Goal: Information Seeking & Learning: Find specific fact

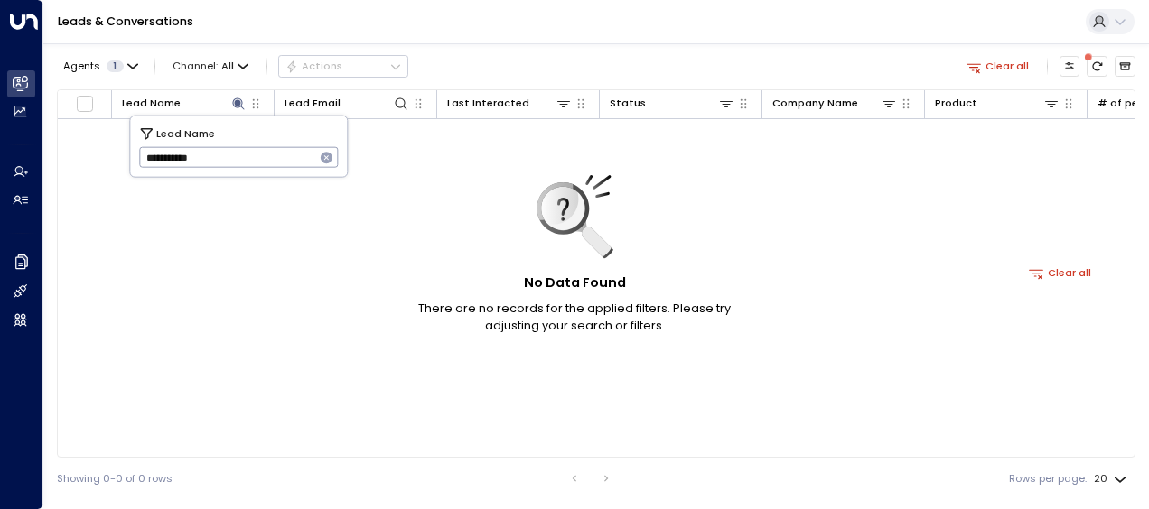
drag, startPoint x: 139, startPoint y: 158, endPoint x: 255, endPoint y: 164, distance: 115.8
click at [255, 164] on input "**********" at bounding box center [227, 158] width 176 height 30
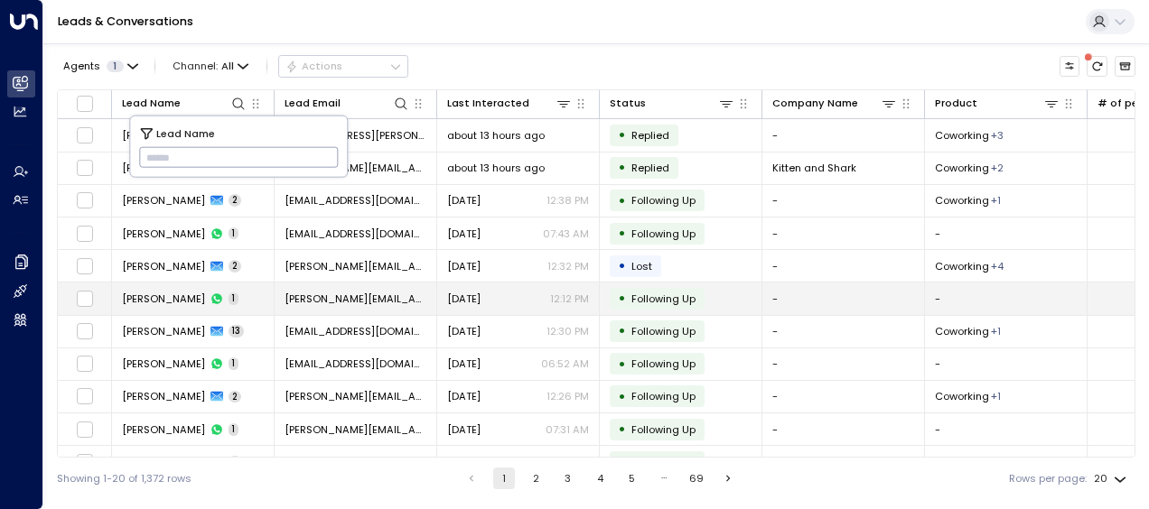
type input "**********"
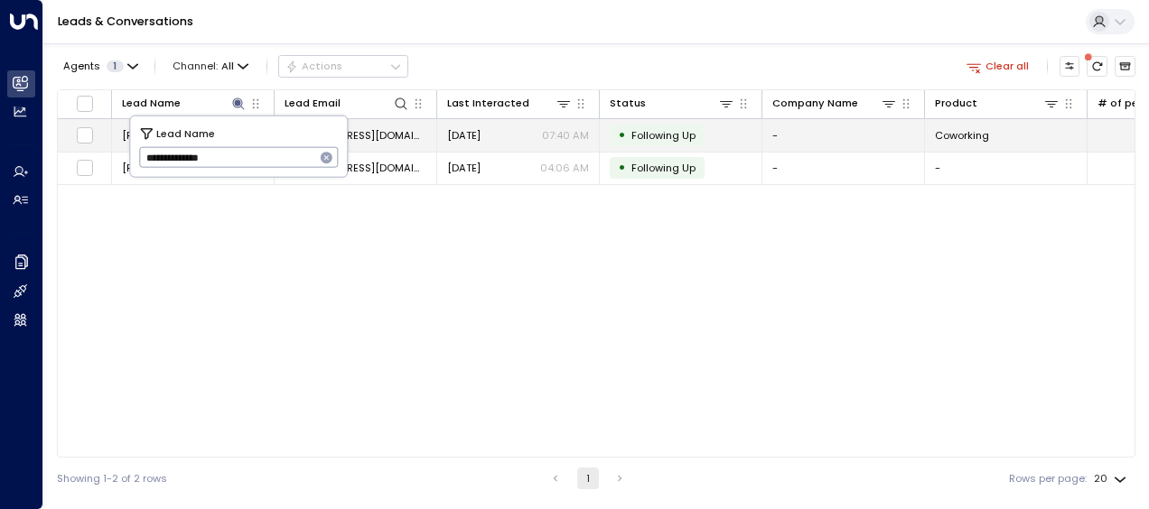
click at [481, 132] on span "[DATE]" at bounding box center [463, 135] width 33 height 14
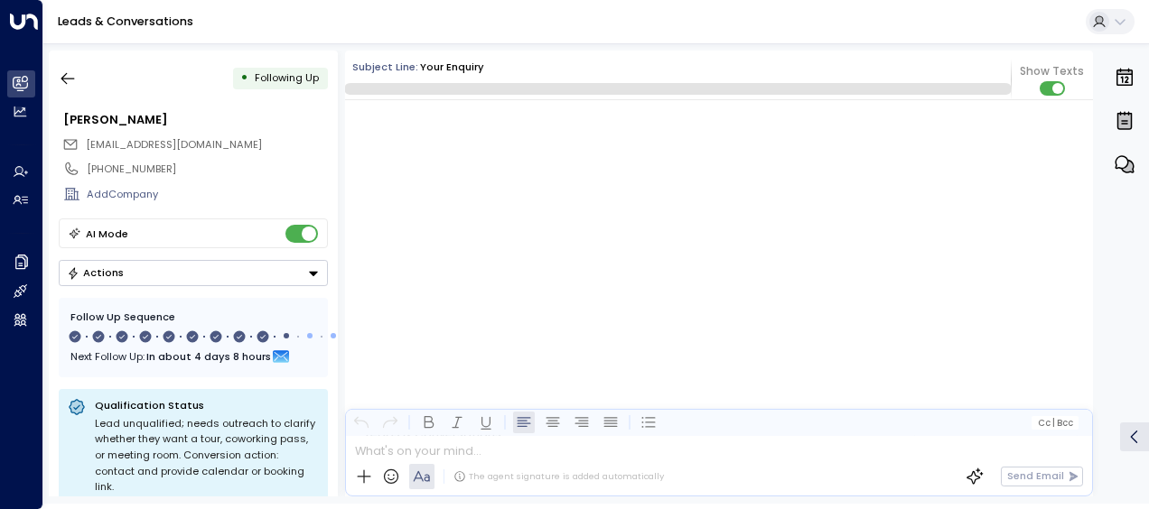
scroll to position [6653, 0]
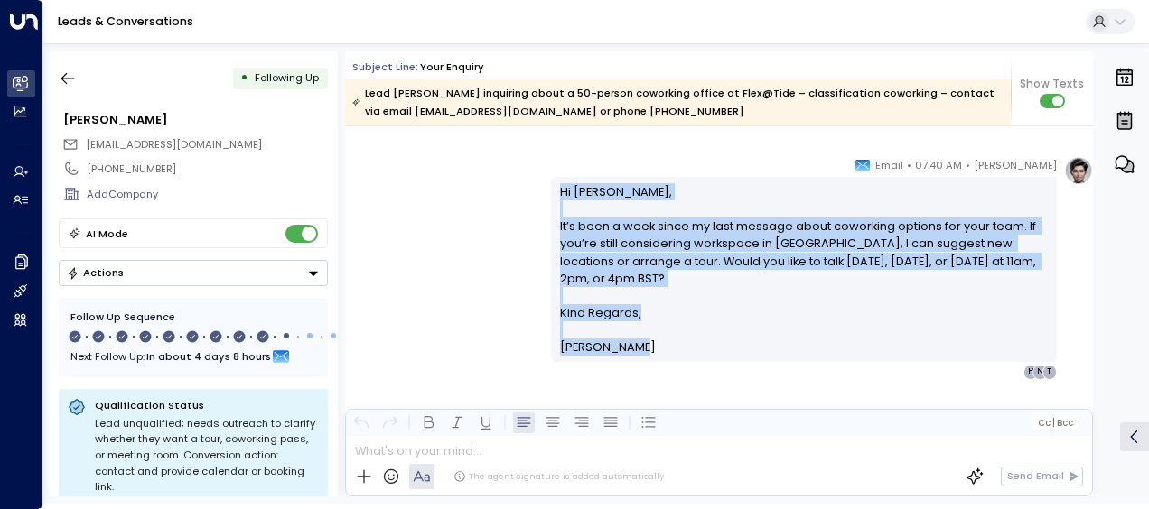
drag, startPoint x: 556, startPoint y: 188, endPoint x: 638, endPoint y: 345, distance: 177.4
click at [638, 345] on div "Hi [PERSON_NAME], It’s been a week since my last message about coworking option…" at bounding box center [804, 269] width 489 height 173
drag, startPoint x: 638, startPoint y: 345, endPoint x: 589, endPoint y: 252, distance: 105.0
copy div "Hi [PERSON_NAME], It’s been a week since my last message about coworking option…"
click at [71, 76] on icon "button" at bounding box center [68, 79] width 18 height 18
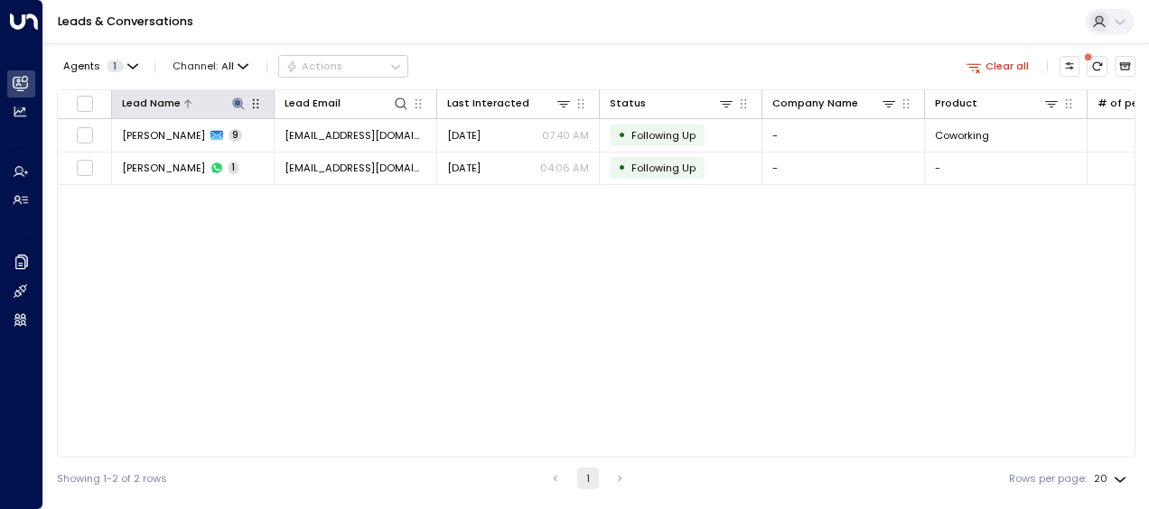
click at [240, 100] on icon at bounding box center [238, 104] width 12 height 12
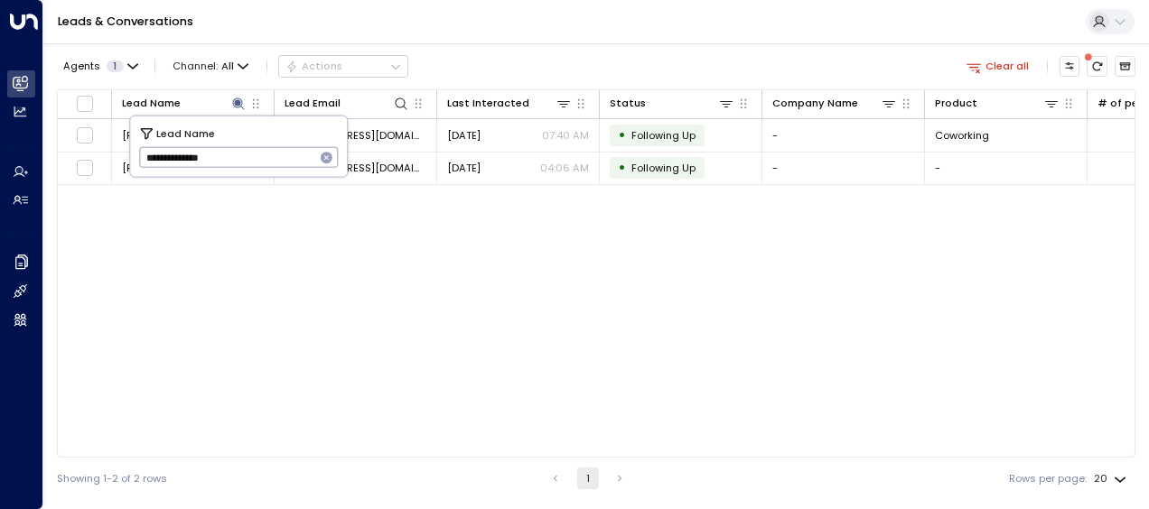
drag, startPoint x: 143, startPoint y: 158, endPoint x: 280, endPoint y: 160, distance: 137.3
click at [280, 160] on input "**********" at bounding box center [227, 158] width 176 height 30
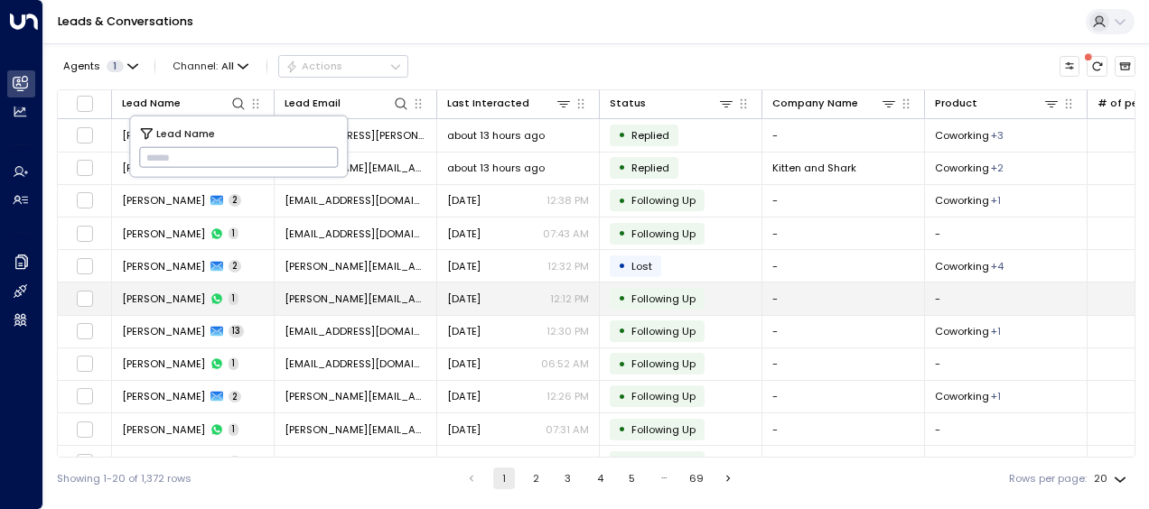
type input "**********"
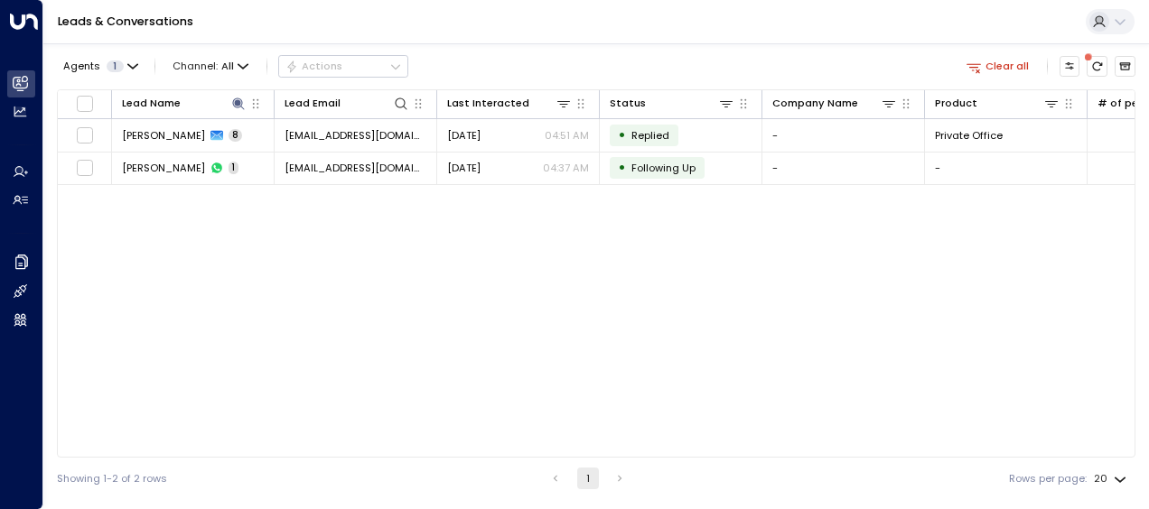
click at [170, 300] on div "Lead Name Lead Email Last Interacted Status Company Name Product # of people AI…" at bounding box center [596, 273] width 1078 height 369
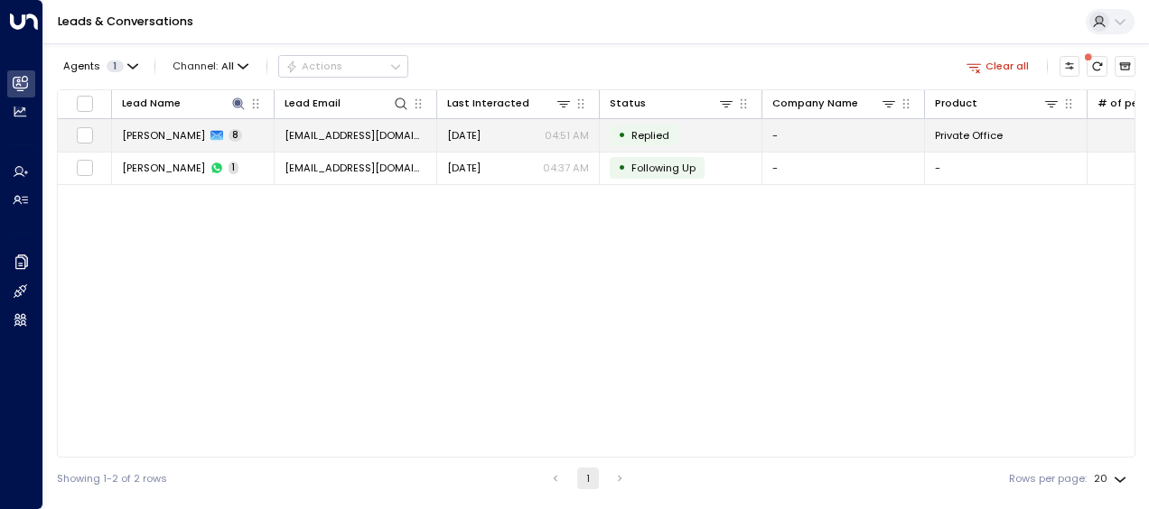
click at [346, 126] on td "[EMAIL_ADDRESS][DOMAIN_NAME]" at bounding box center [356, 135] width 163 height 32
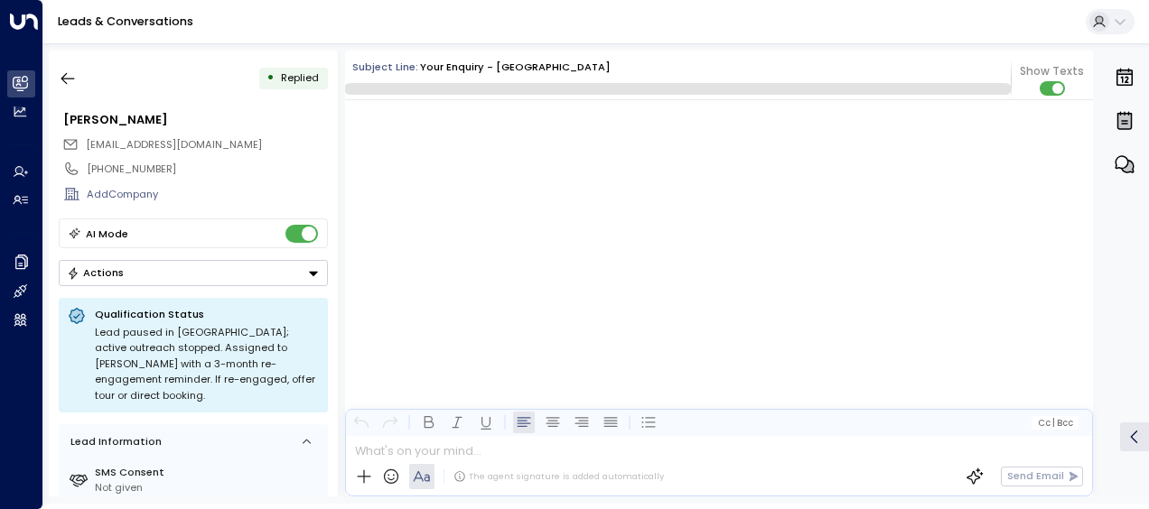
scroll to position [3693, 0]
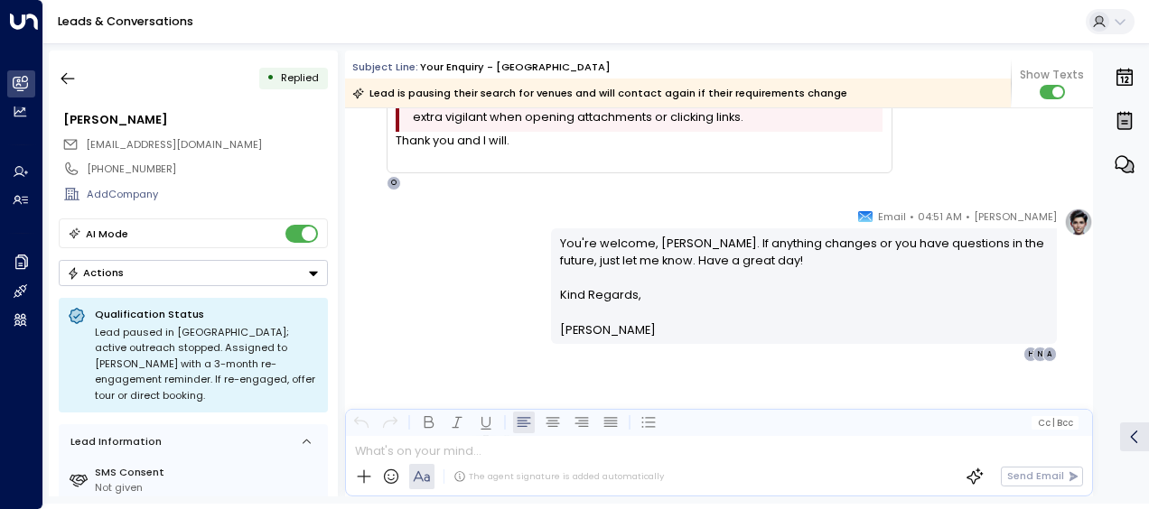
click at [435, 243] on div "[PERSON_NAME] • 04:51 AM • Email You're welcome, [PERSON_NAME]. If anything cha…" at bounding box center [719, 285] width 748 height 154
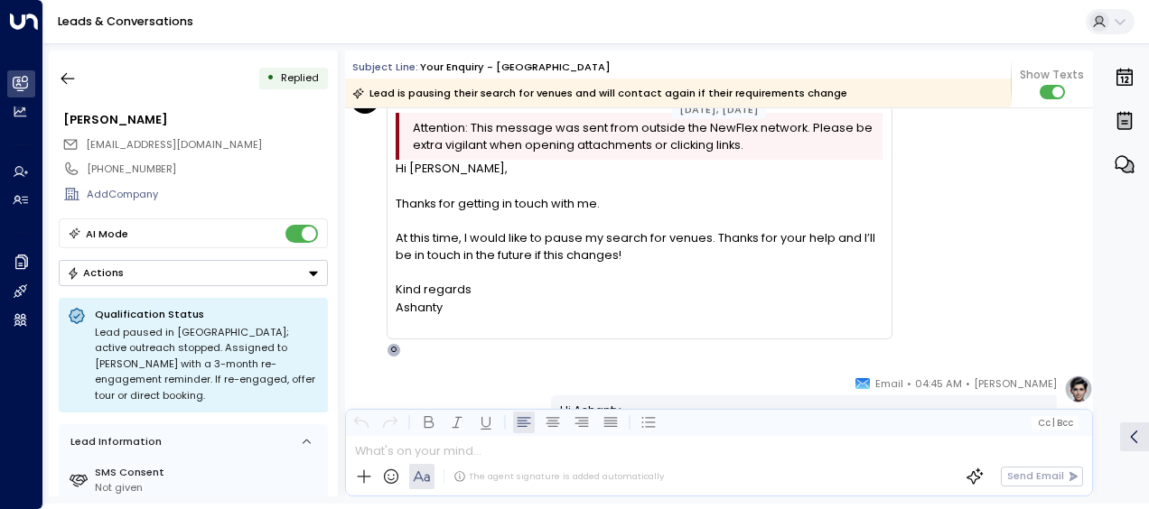
scroll to position [2706, 0]
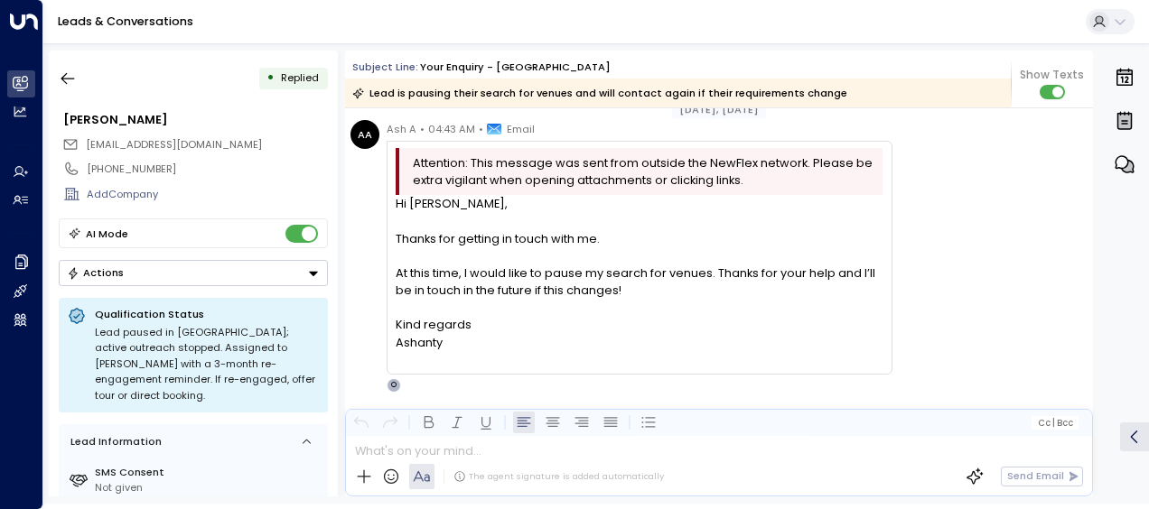
click at [435, 243] on div "Hi [PERSON_NAME], Thanks for getting in touch with me. At this time, I would li…" at bounding box center [639, 281] width 487 height 173
click at [435, 243] on div "Thanks for getting in touch with me." at bounding box center [639, 239] width 487 height 17
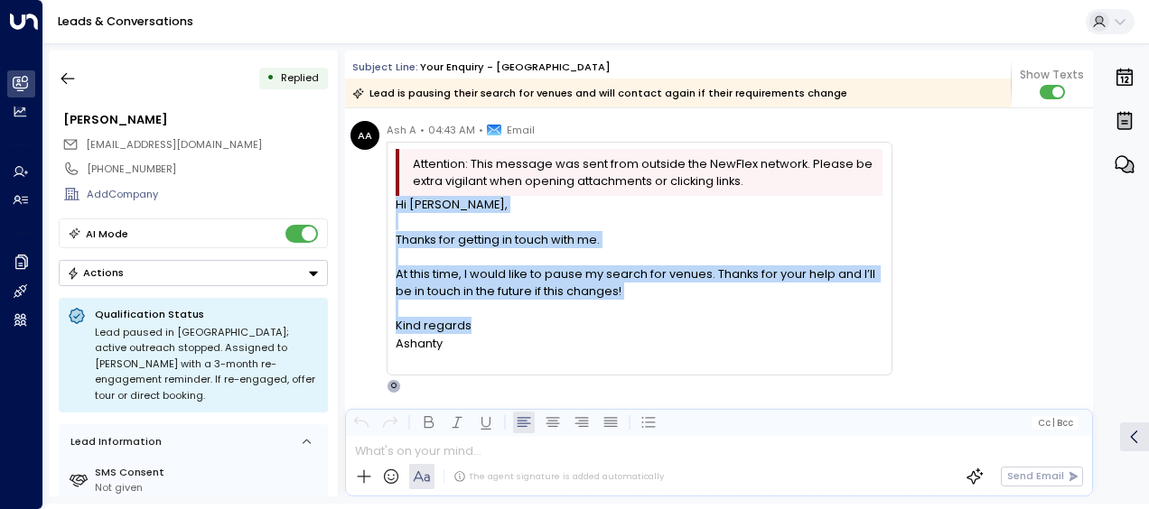
drag, startPoint x: 397, startPoint y: 199, endPoint x: 466, endPoint y: 326, distance: 144.7
click at [466, 326] on div "Hi [PERSON_NAME], Thanks for getting in touch with me. At this time, I would li…" at bounding box center [639, 282] width 487 height 173
click at [958, 252] on div "AA Ash A • 04:43 AM • Email Attention: This message was sent from outside the N…" at bounding box center [721, 257] width 742 height 273
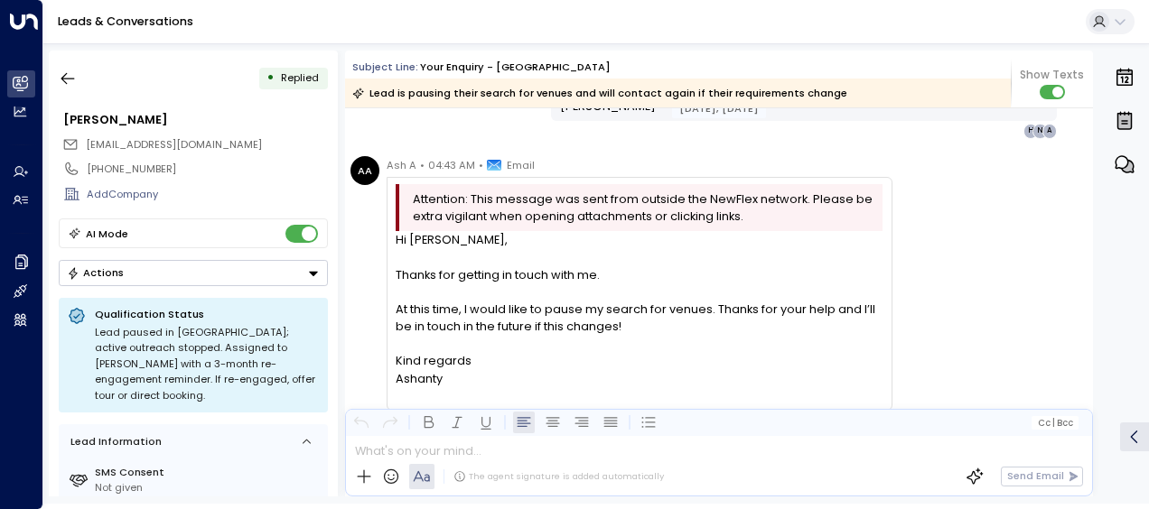
scroll to position [1756, 0]
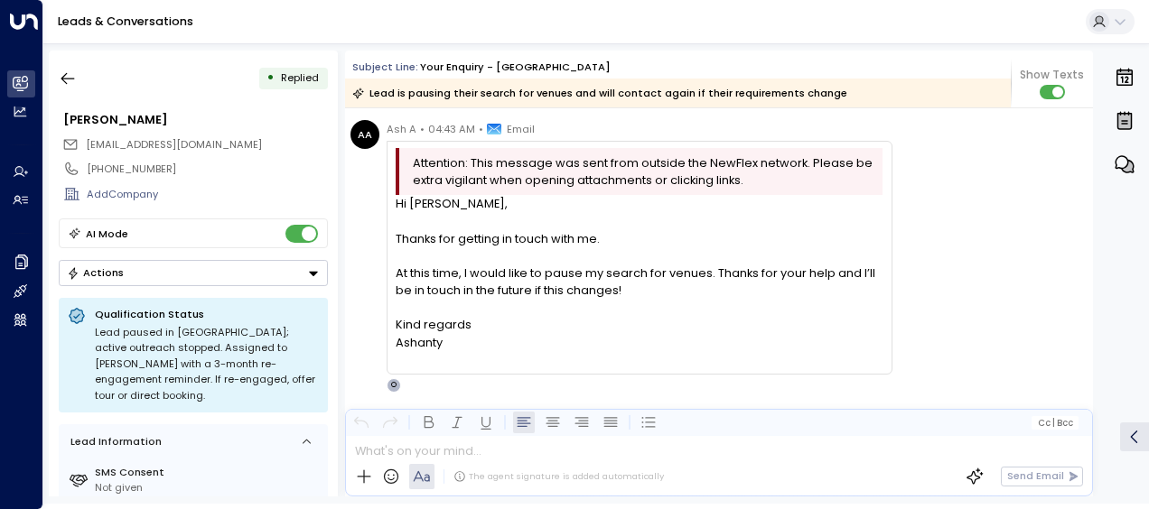
drag, startPoint x: 396, startPoint y: 198, endPoint x: 464, endPoint y: 343, distance: 160.8
click at [464, 343] on div "Hi [PERSON_NAME], Thanks for getting in touch with me. At this time, I would li…" at bounding box center [639, 281] width 487 height 173
drag, startPoint x: 464, startPoint y: 343, endPoint x: 417, endPoint y: 321, distance: 52.1
click at [417, 321] on div "Kind regards" at bounding box center [639, 324] width 487 height 17
copy div "Hi [PERSON_NAME], Thanks for getting in touch with me. At this time, I would li…"
